Goal: Information Seeking & Learning: Find specific page/section

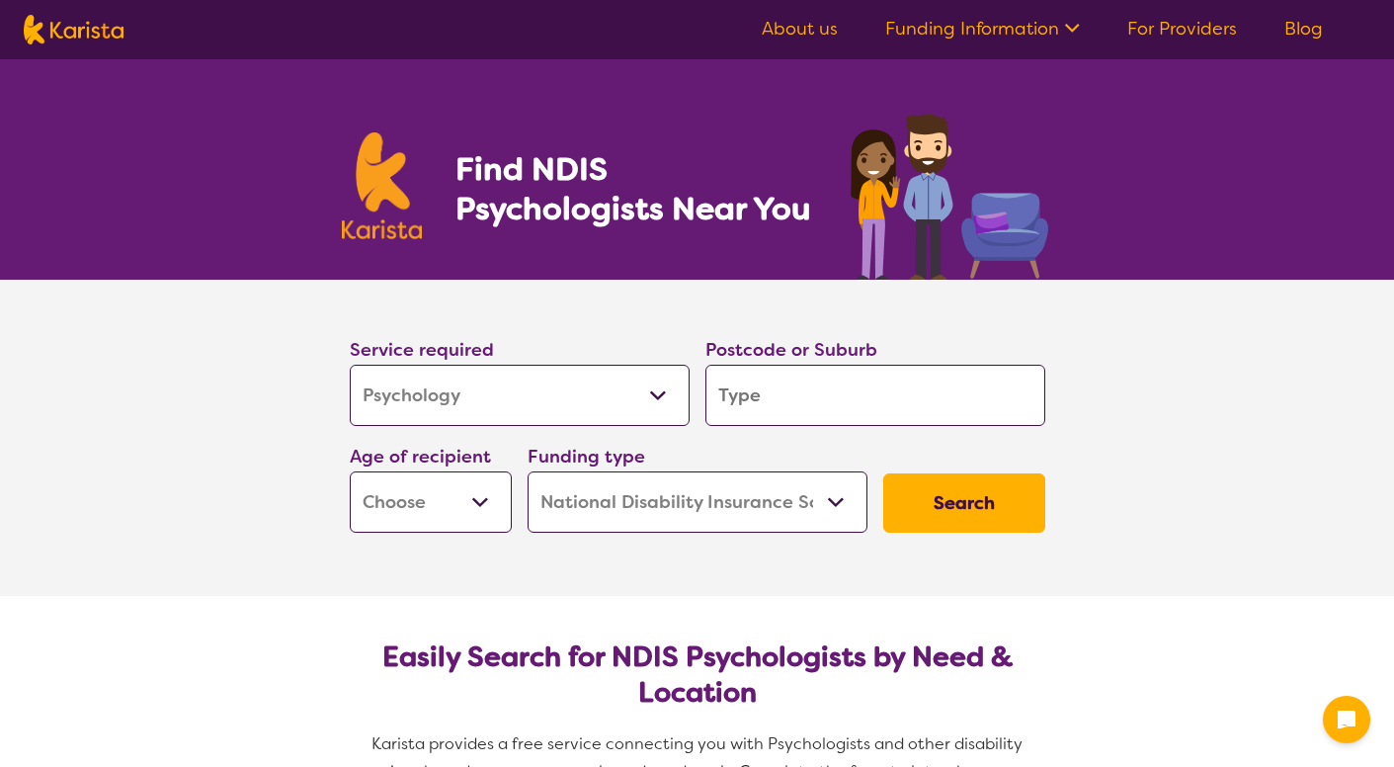
select select "Psychology"
select select "NDIS"
select select "Psychology"
select select "NDIS"
click at [789, 396] on input "search" at bounding box center [876, 395] width 340 height 61
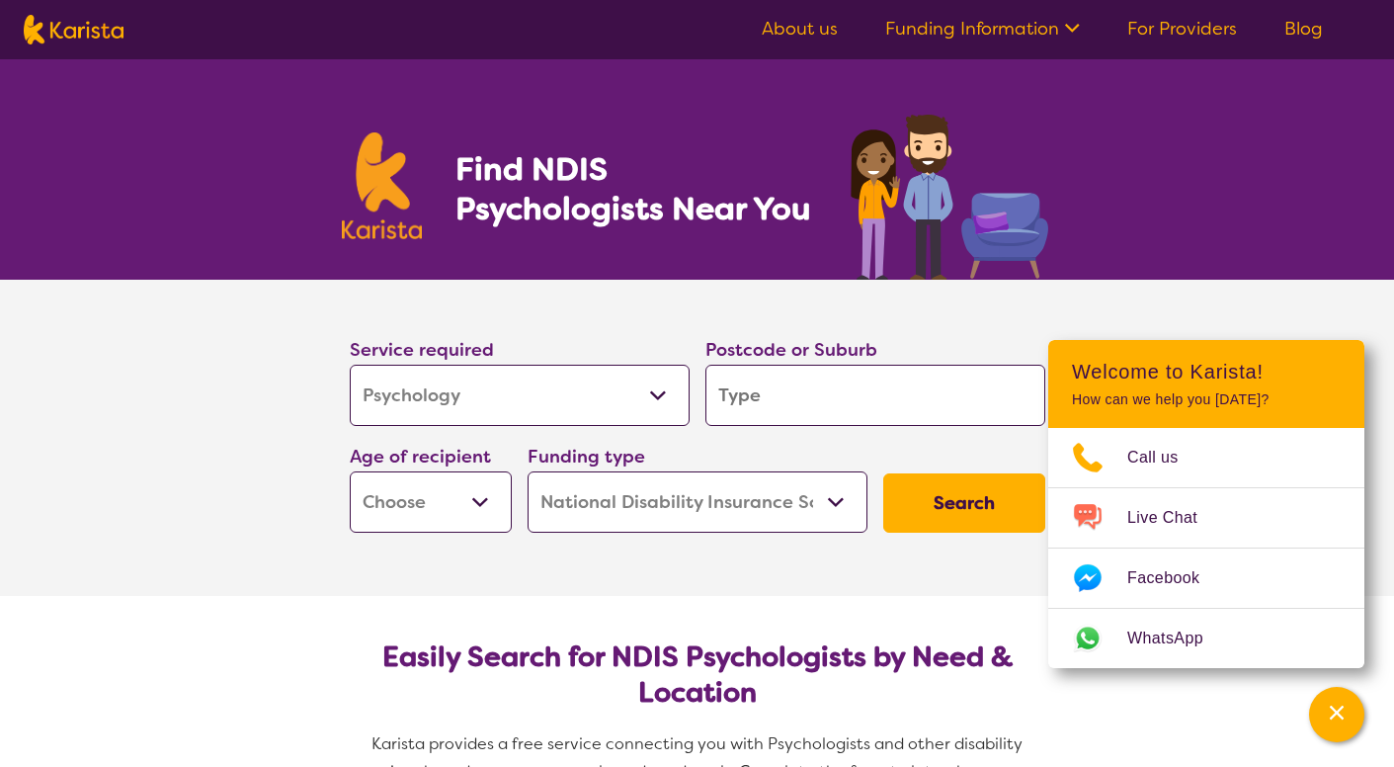
type input "h"
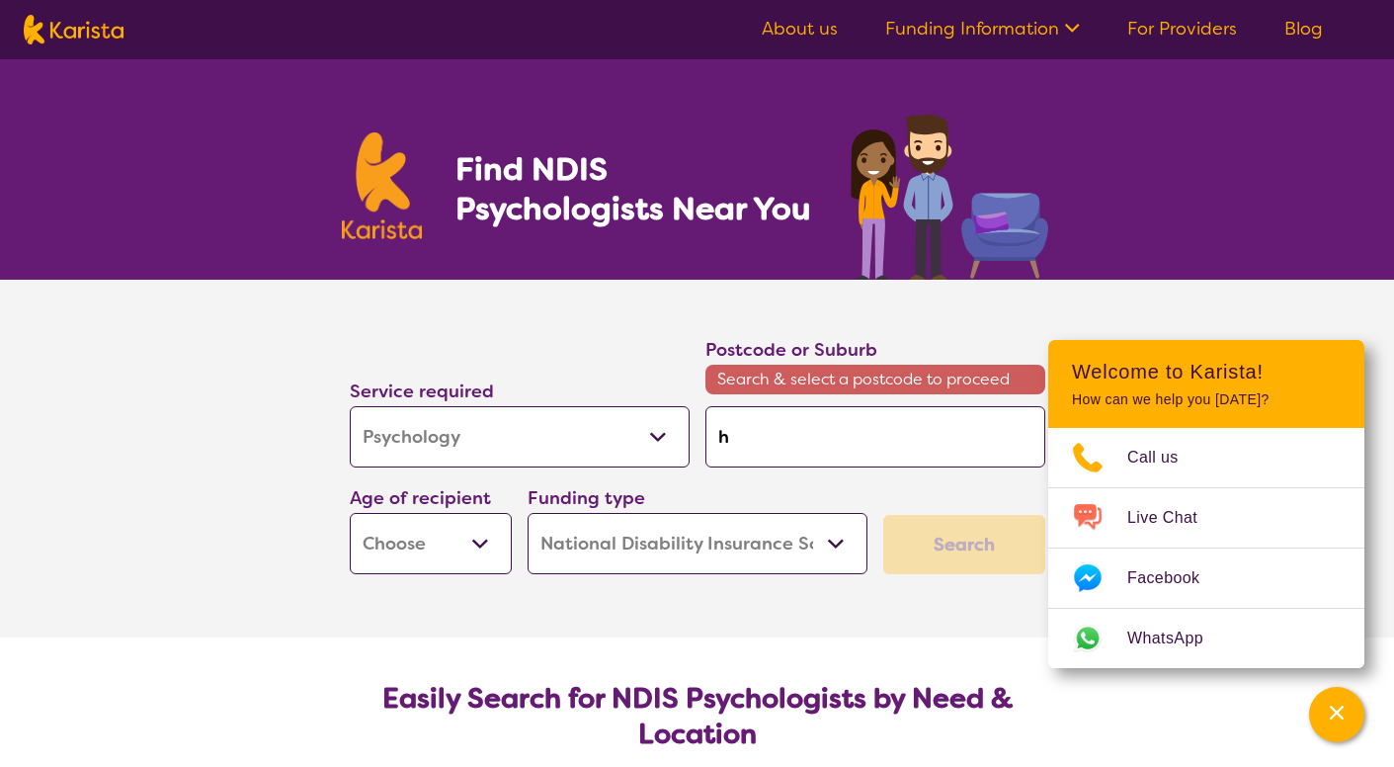
type input "he"
type input "hea"
type input "heal"
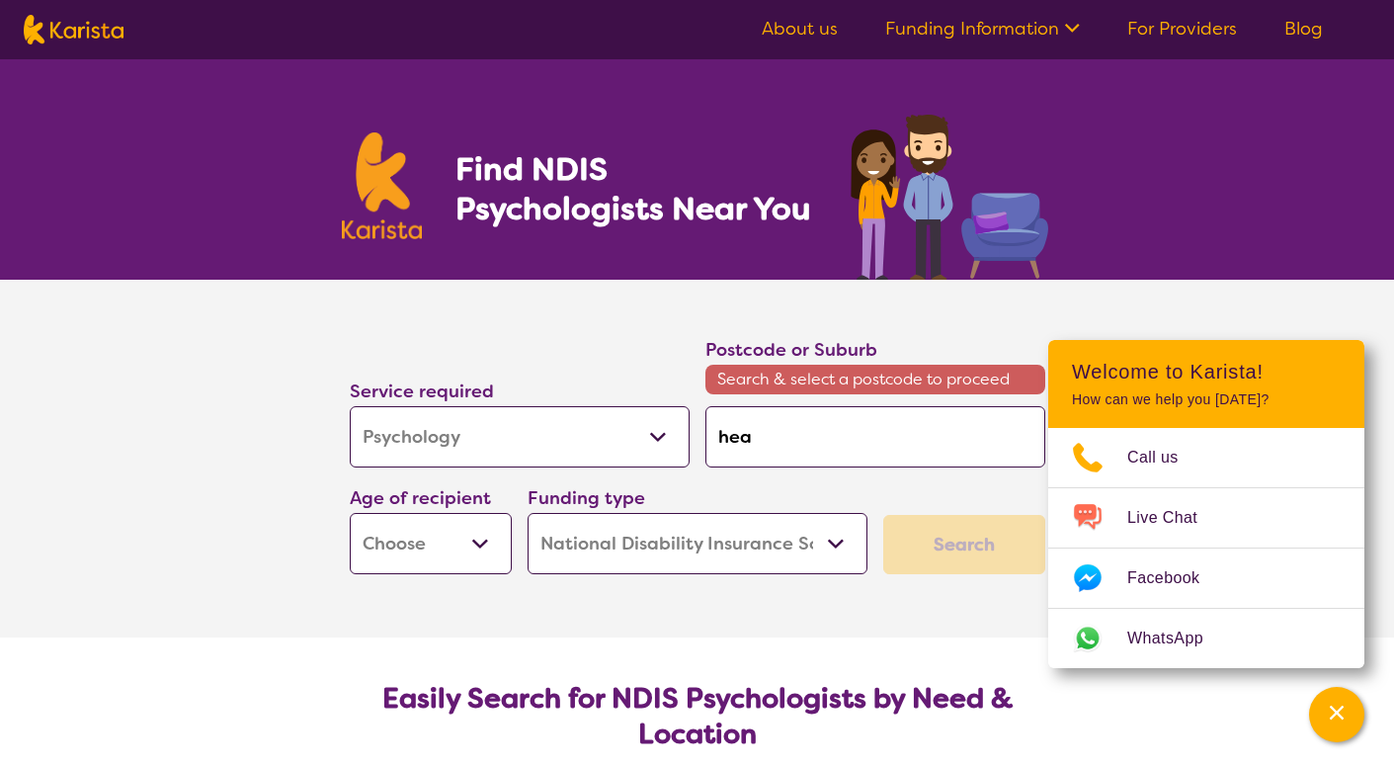
type input "heal"
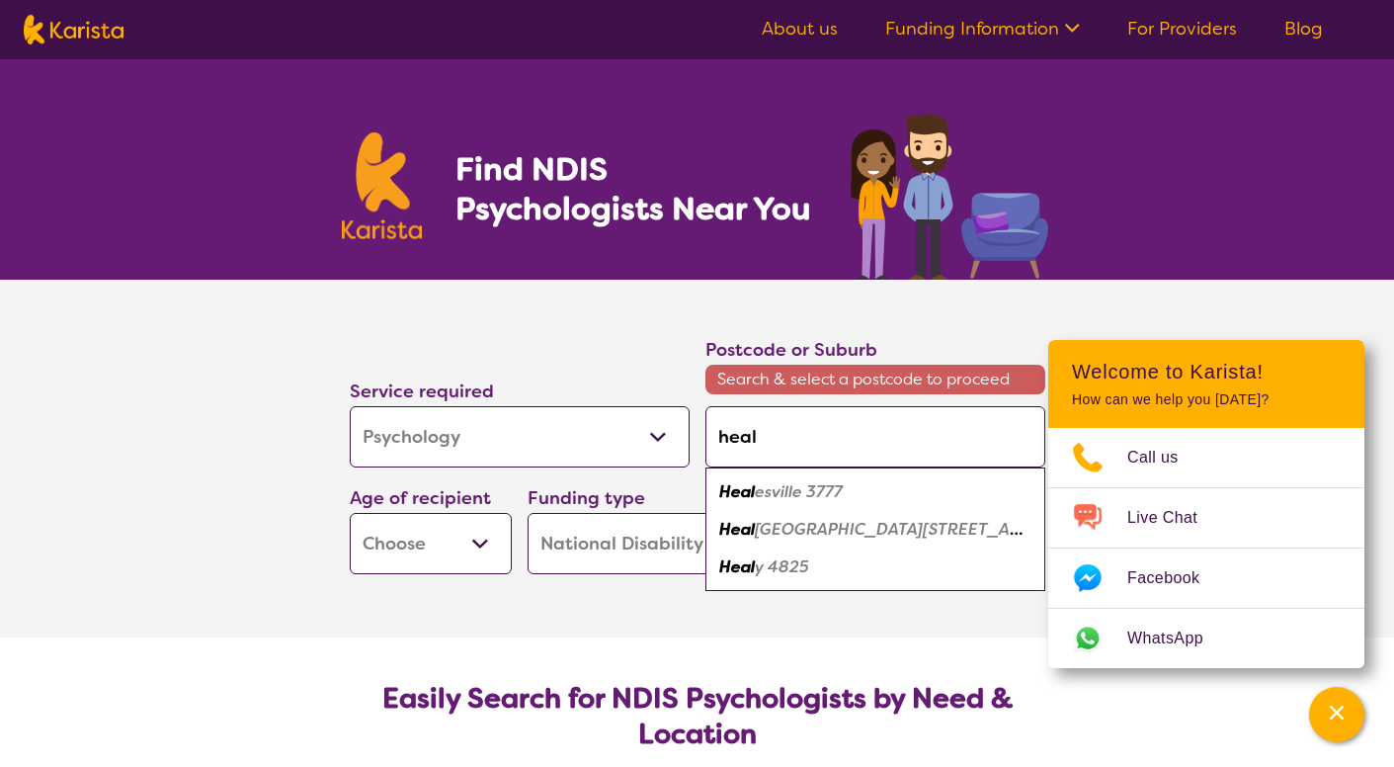
type input "heale"
click at [821, 499] on em "sville 3777" at bounding box center [804, 491] width 78 height 21
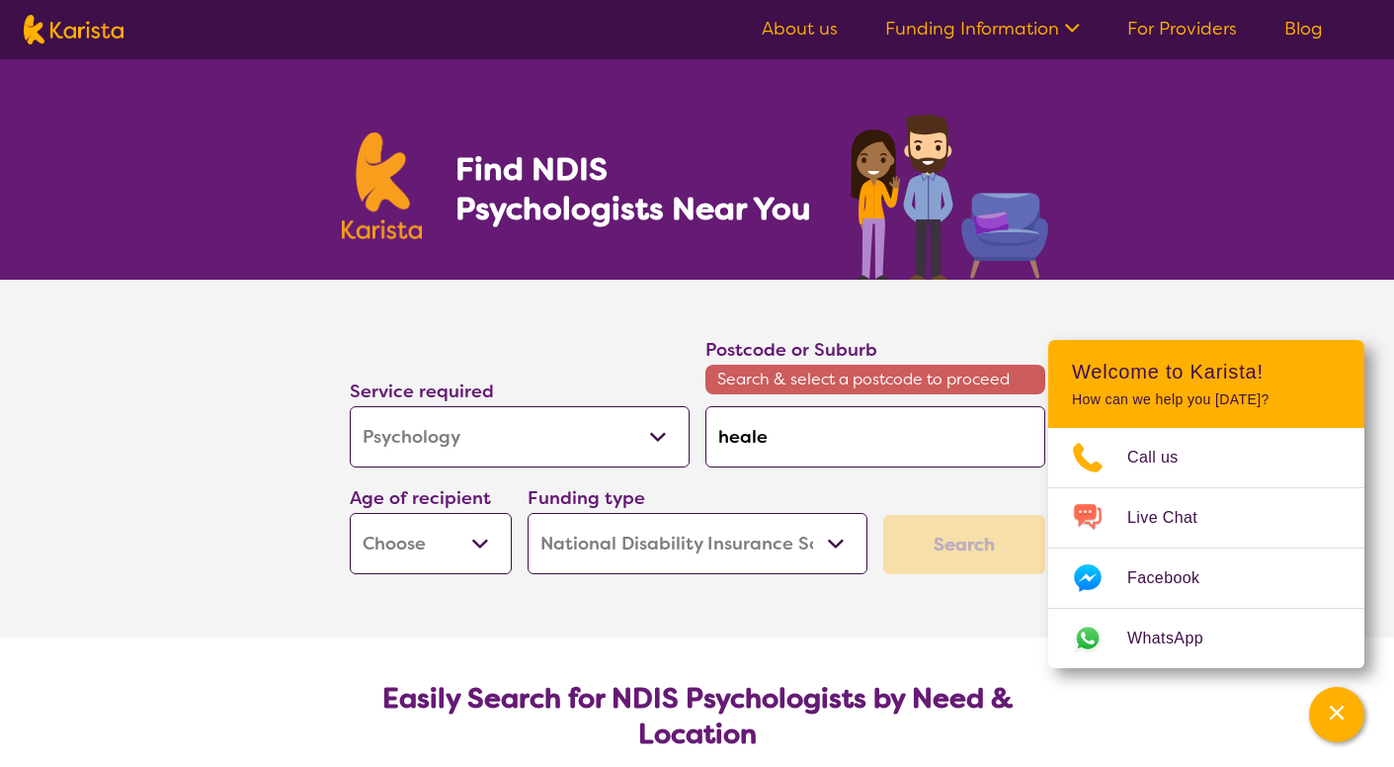
type input "3777"
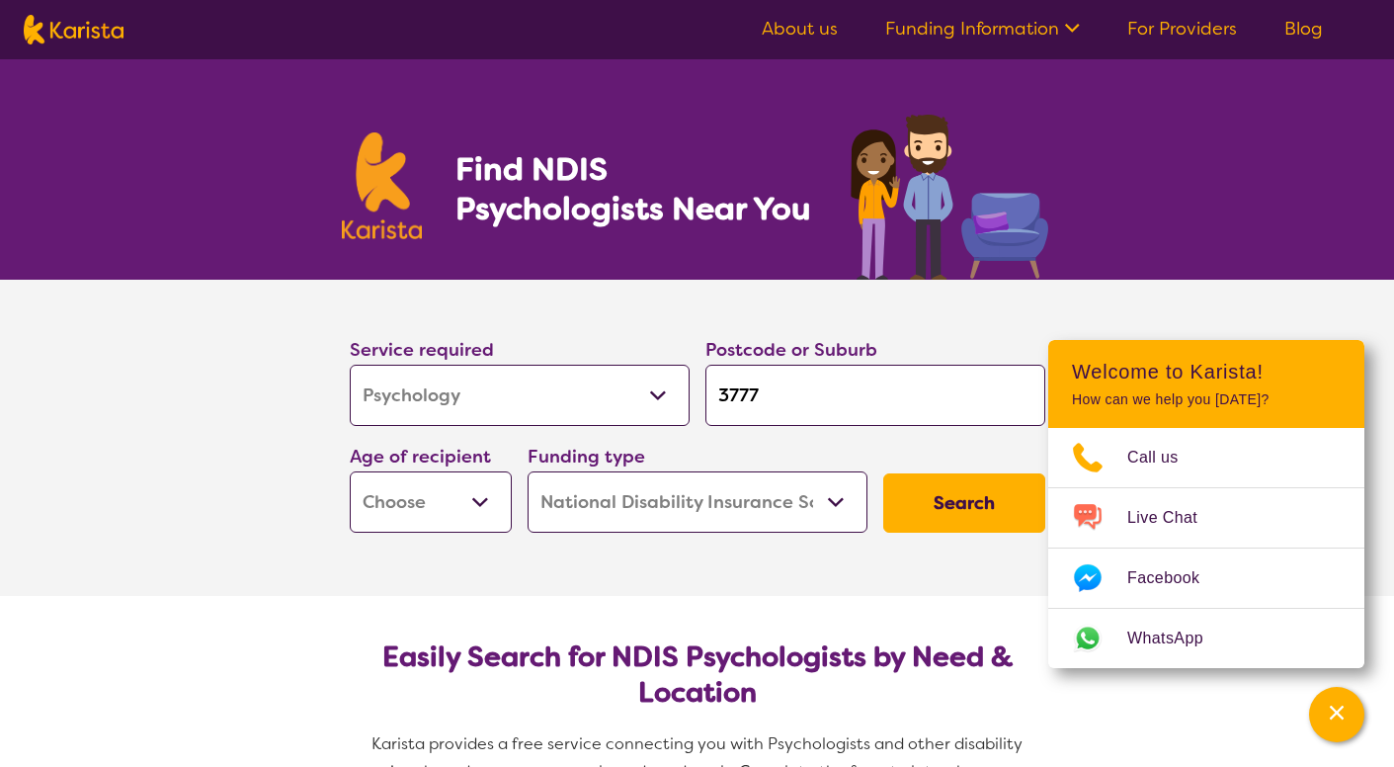
click at [979, 519] on button "Search" at bounding box center [964, 502] width 162 height 59
click at [480, 511] on select "Early Childhood - 0 to 9 Child - 10 to 11 Adolescent - 12 to 17 Adult - 18 to 6…" at bounding box center [431, 501] width 162 height 61
select select "EC"
click at [350, 471] on select "Early Childhood - 0 to 9 Child - 10 to 11 Adolescent - 12 to 17 Adult - 18 to 6…" at bounding box center [431, 501] width 162 height 61
select select "EC"
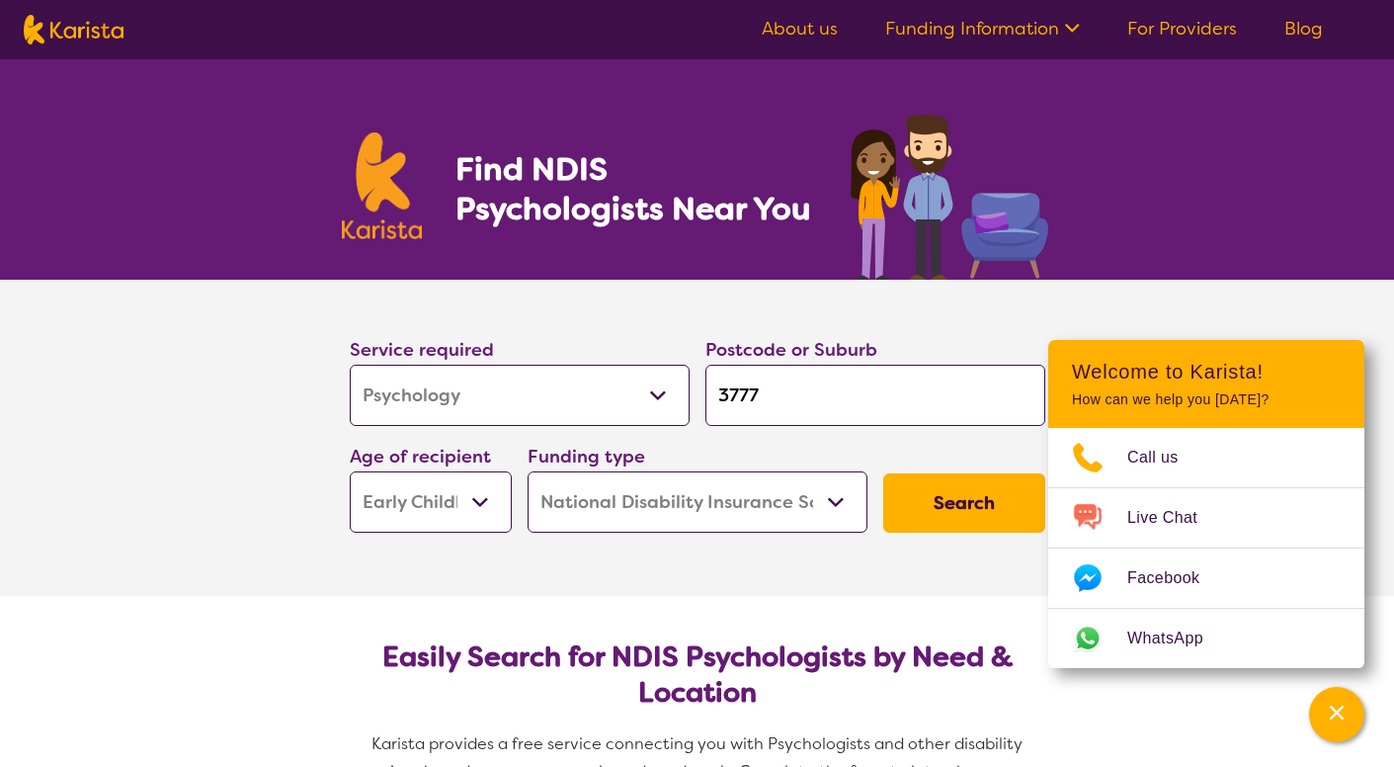
click at [833, 491] on select "Home Care Package (HCP) National Disability Insurance Scheme (NDIS) I don't know" at bounding box center [698, 501] width 340 height 61
select select "i-don-t-know"
click at [528, 471] on select "Home Care Package (HCP) National Disability Insurance Scheme (NDIS) I don't know" at bounding box center [698, 501] width 340 height 61
select select "i-don-t-know"
click at [957, 495] on button "Search" at bounding box center [964, 502] width 162 height 59
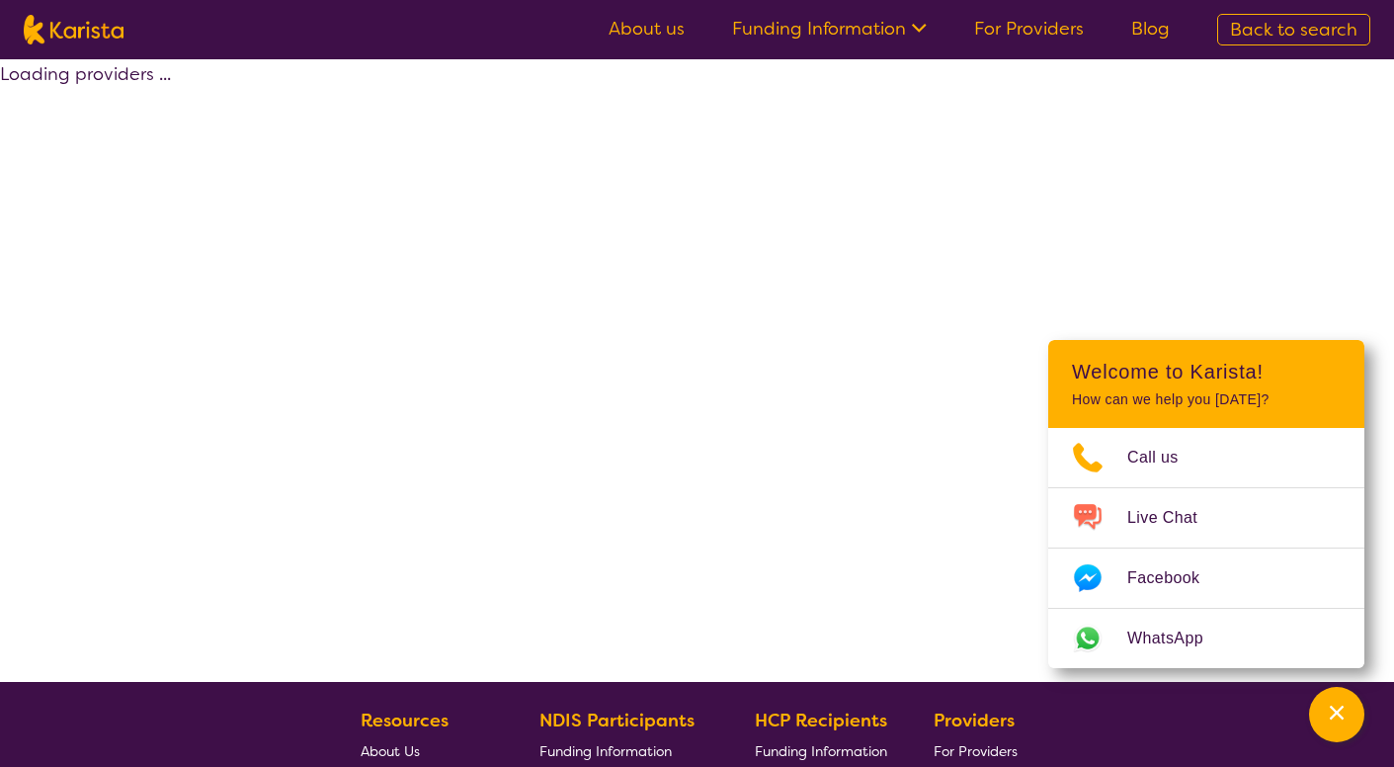
select select "Psychology"
select select "EC"
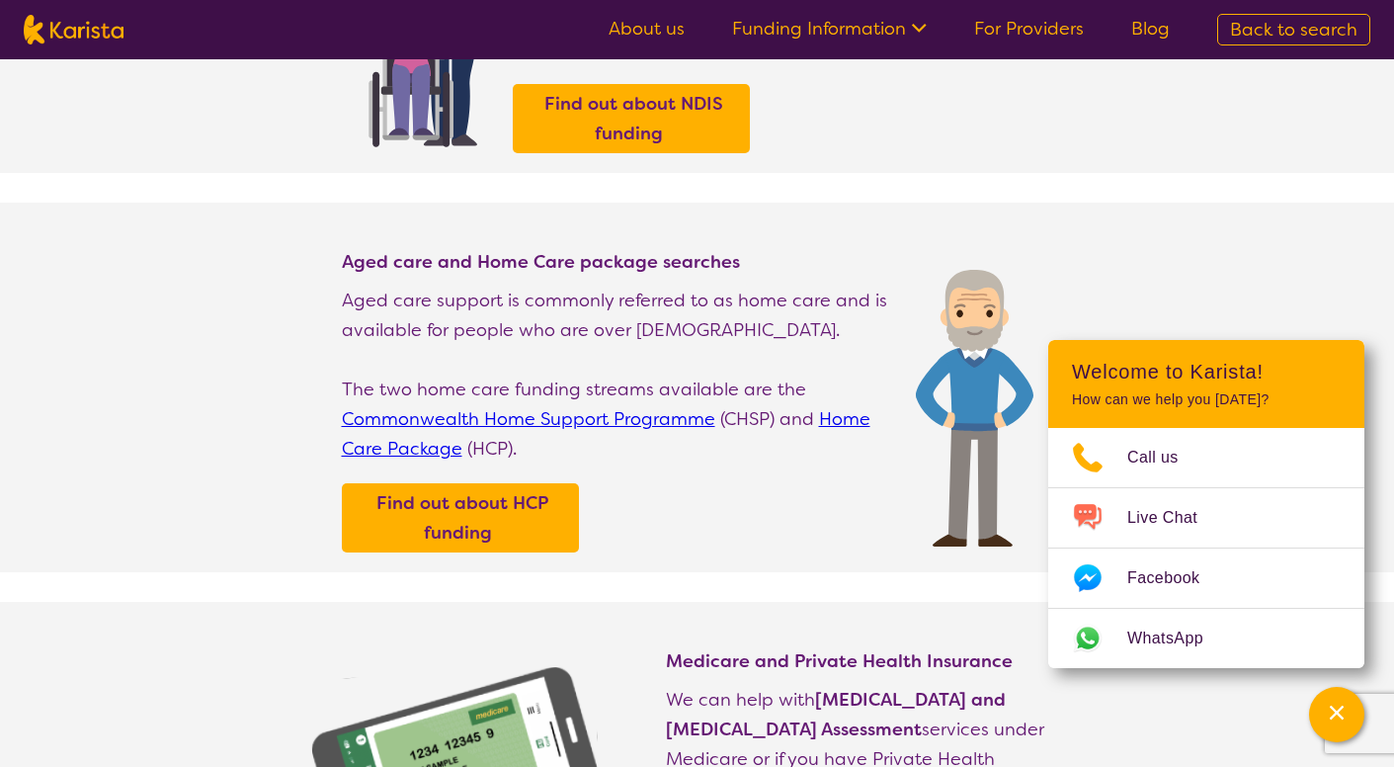
scroll to position [593, 0]
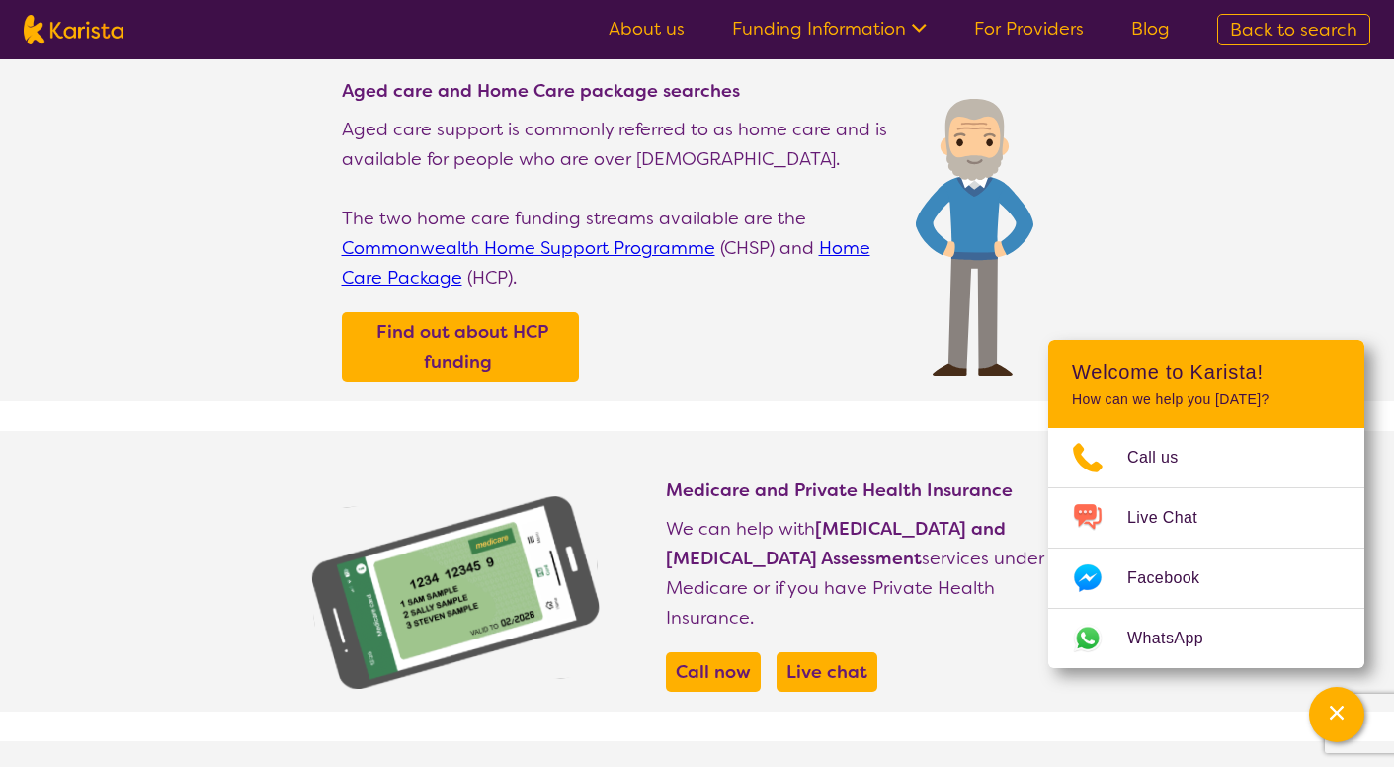
select select "Psychology"
select select "EC"
select select "NDIS"
select select "Psychology"
select select "EC"
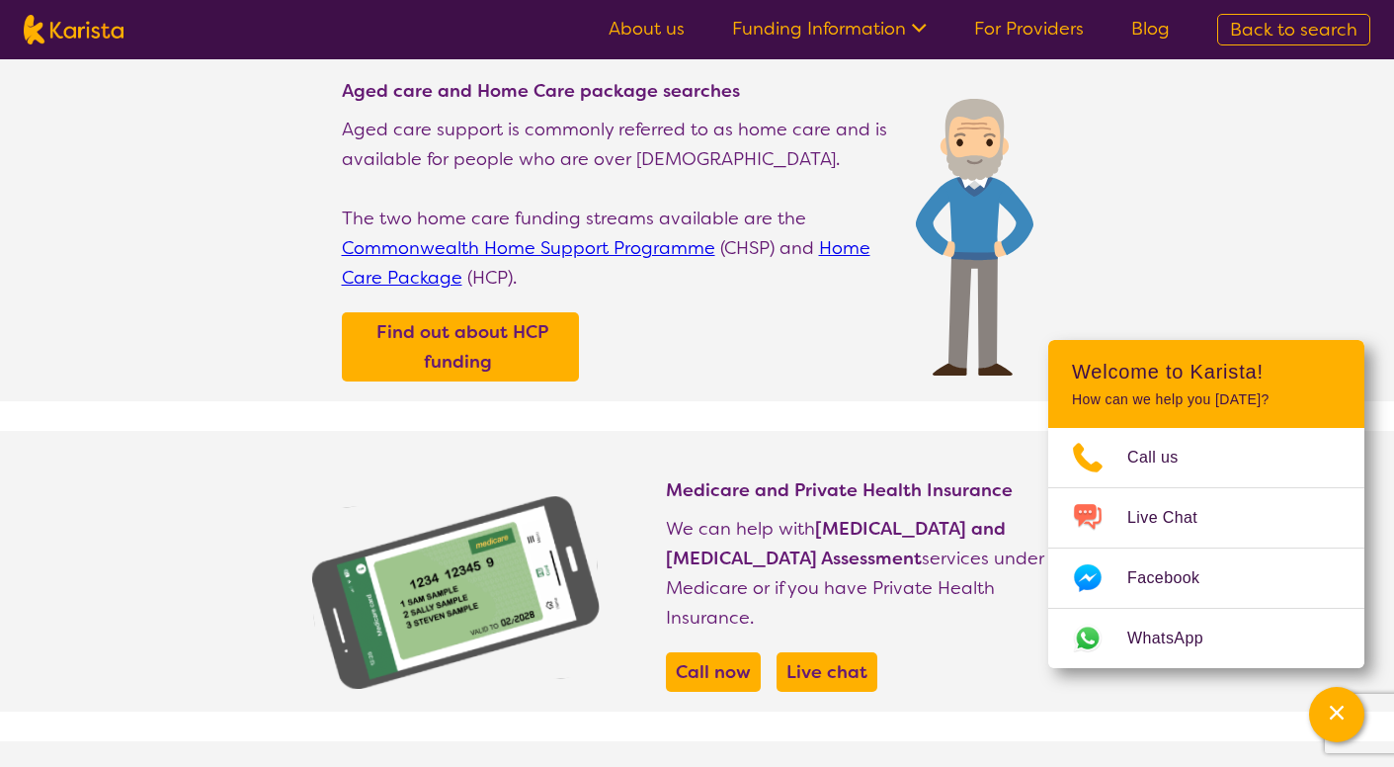
select select "NDIS"
